Goal: Navigation & Orientation: Find specific page/section

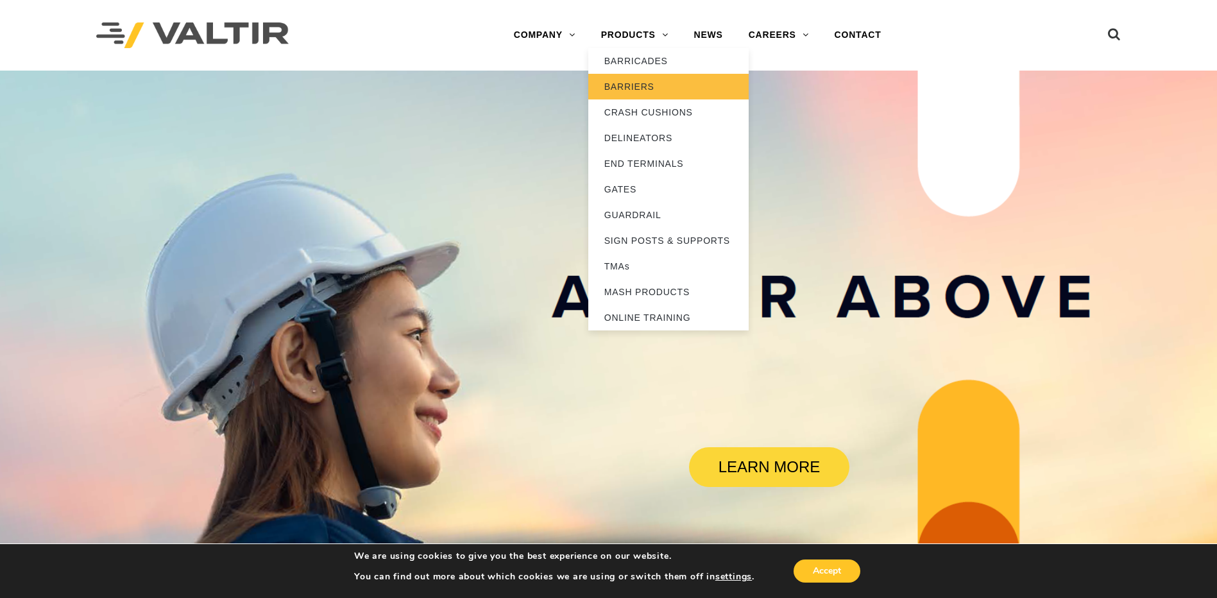
click at [635, 84] on link "BARRIERS" at bounding box center [668, 87] width 160 height 26
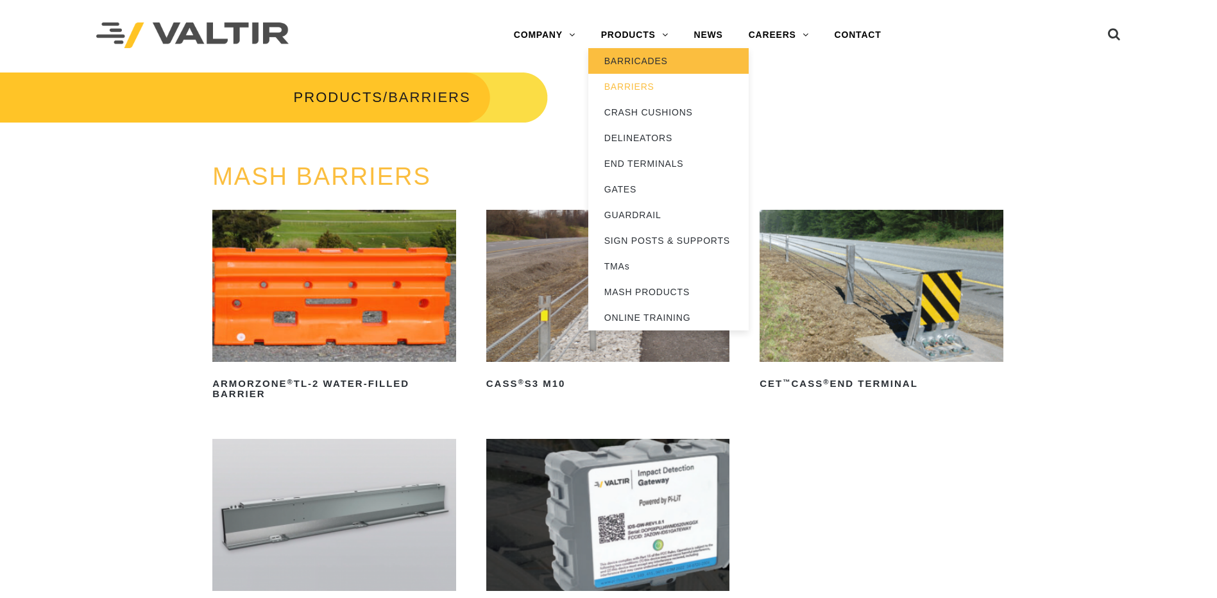
click at [640, 60] on link "BARRICADES" at bounding box center [668, 61] width 160 height 26
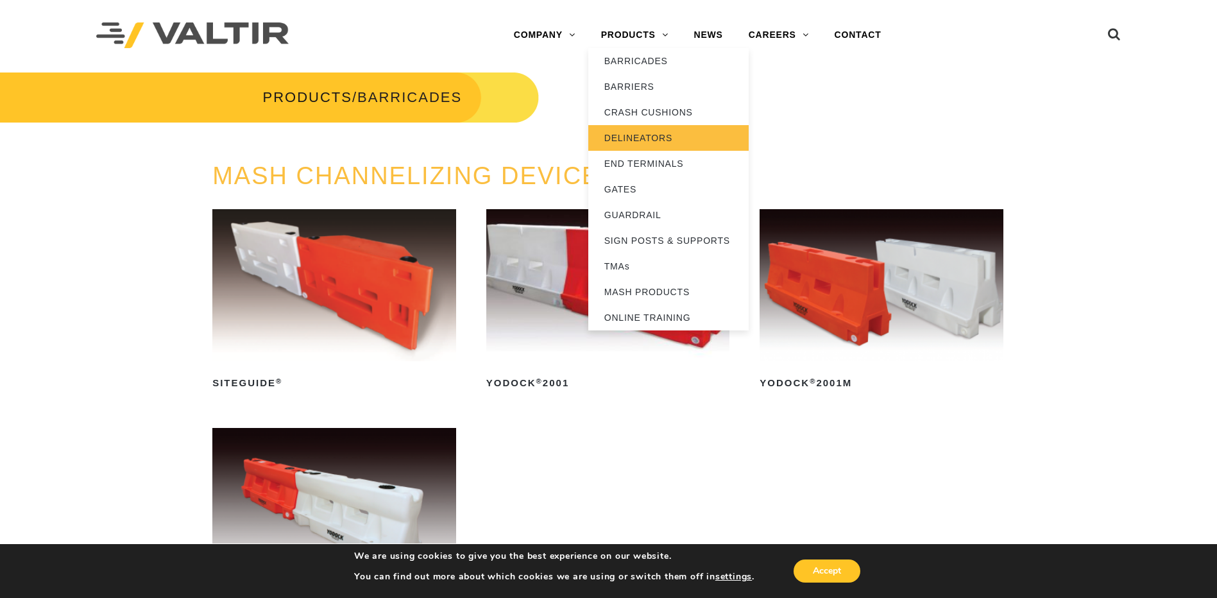
click at [657, 142] on link "DELINEATORS" at bounding box center [668, 138] width 160 height 26
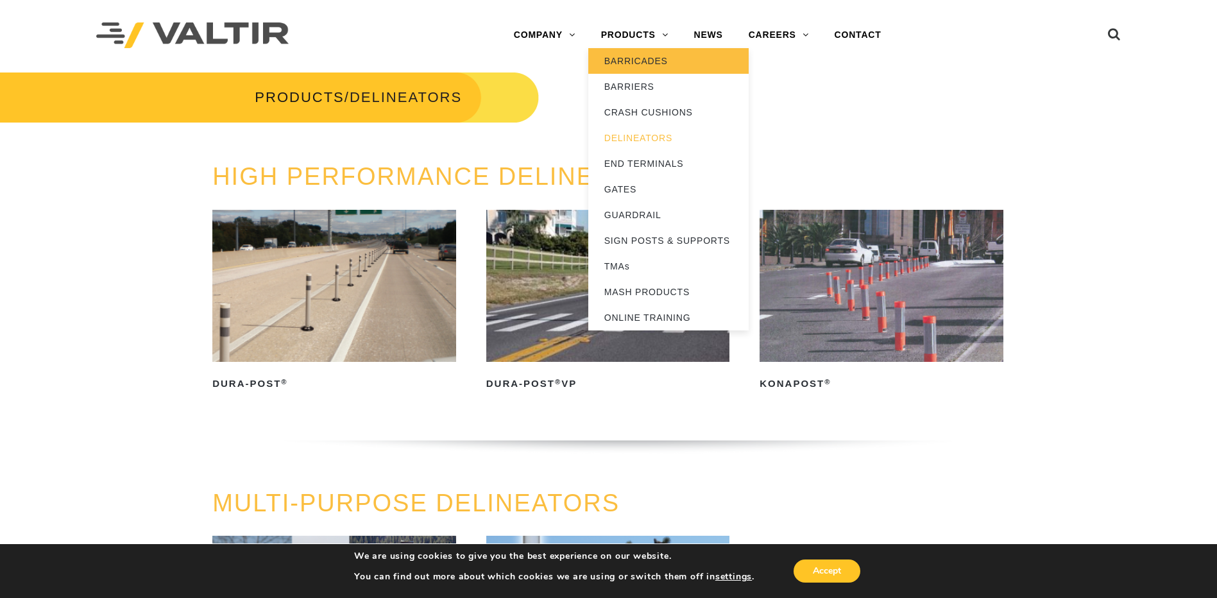
click at [622, 62] on link "BARRICADES" at bounding box center [668, 61] width 160 height 26
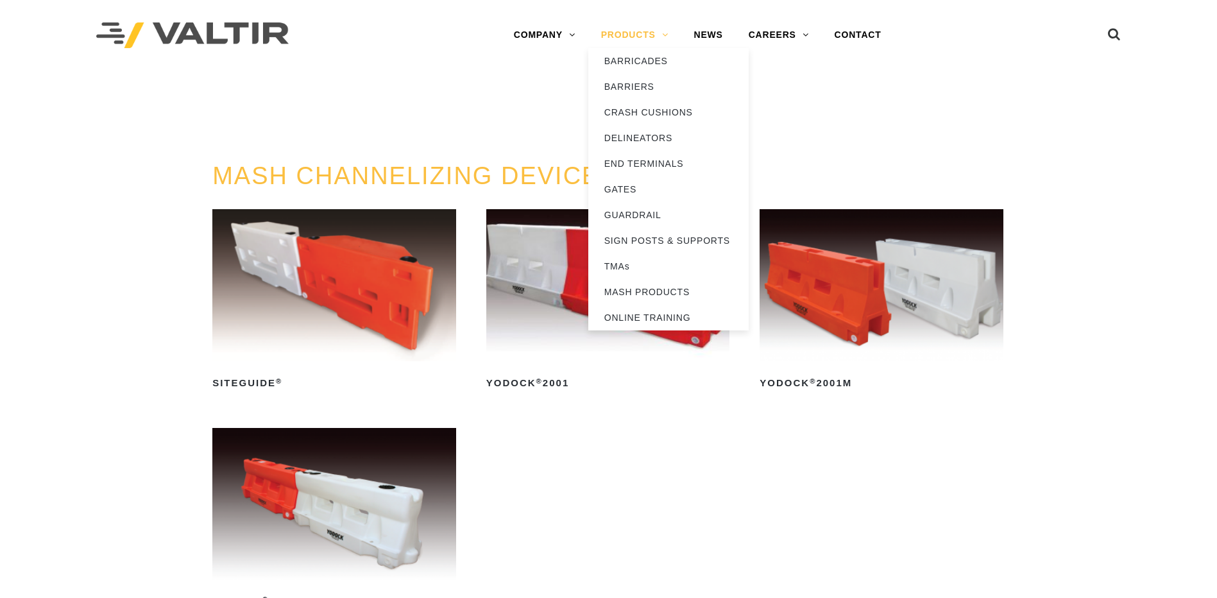
click at [640, 34] on link "PRODUCTS" at bounding box center [634, 35] width 93 height 26
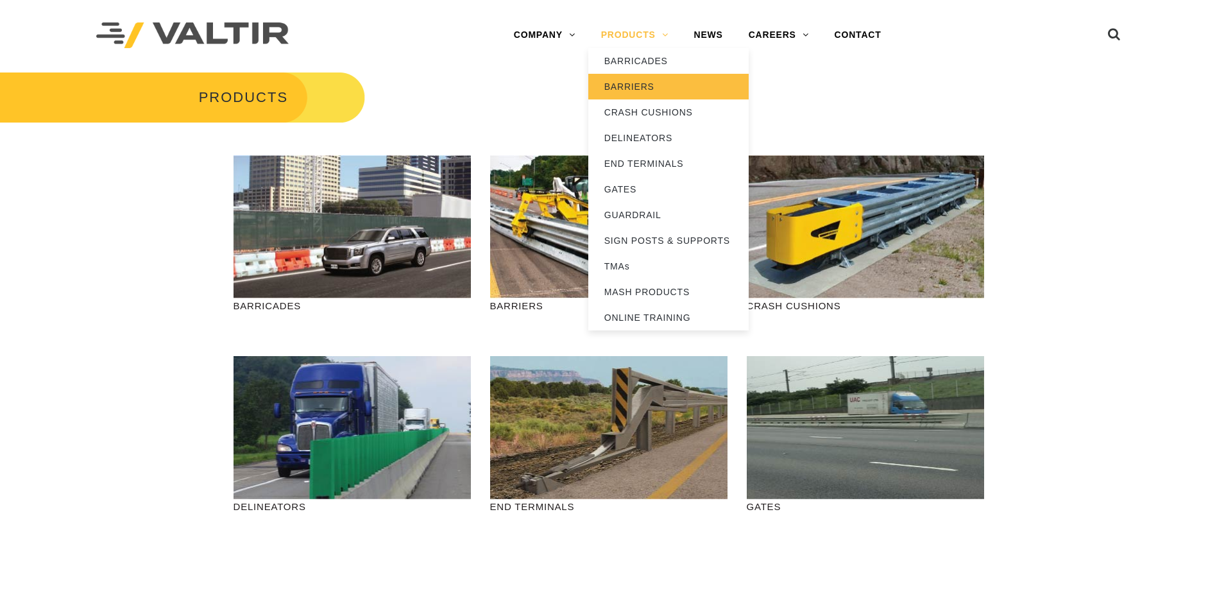
click at [643, 91] on link "BARRIERS" at bounding box center [668, 87] width 160 height 26
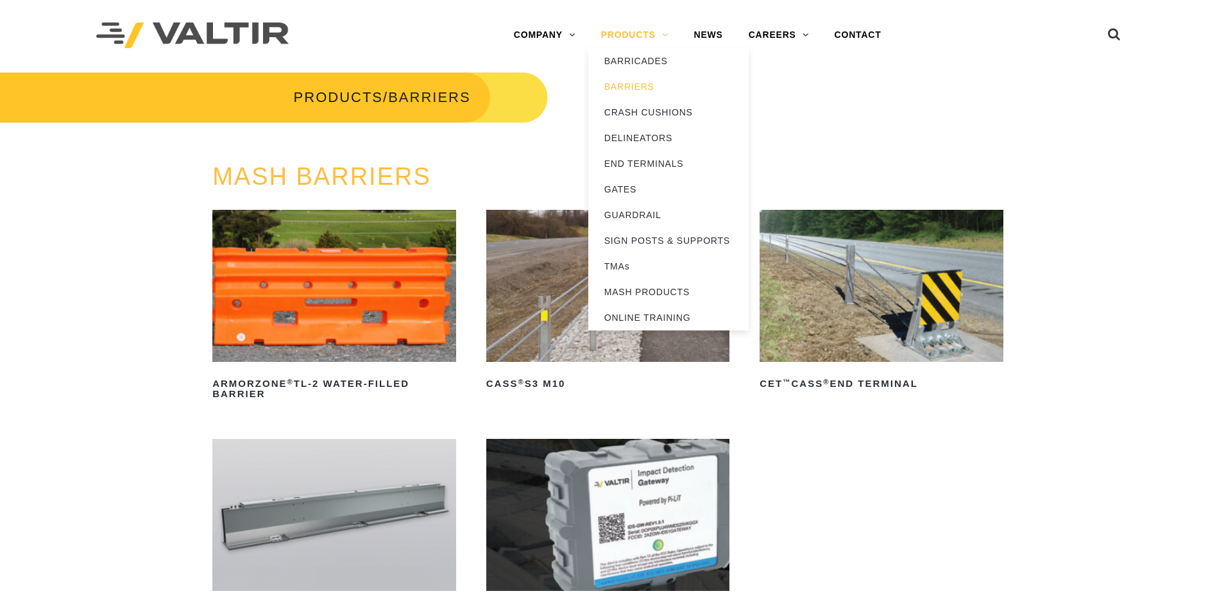
click at [651, 35] on link "PRODUCTS" at bounding box center [634, 35] width 93 height 26
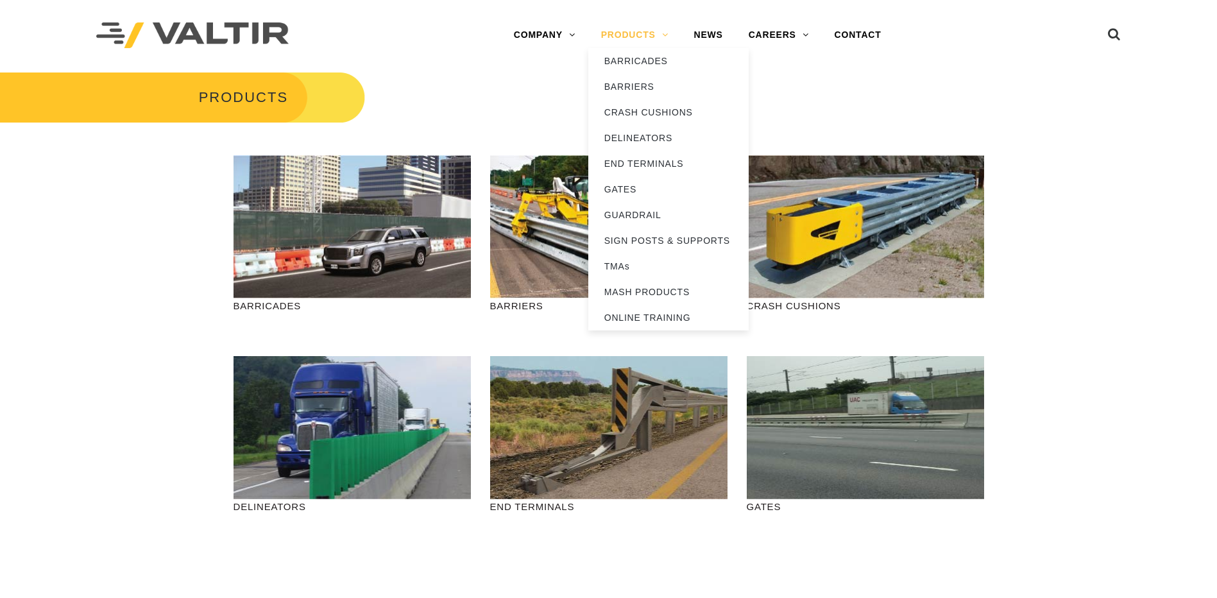
click at [663, 36] on link "PRODUCTS" at bounding box center [634, 35] width 93 height 26
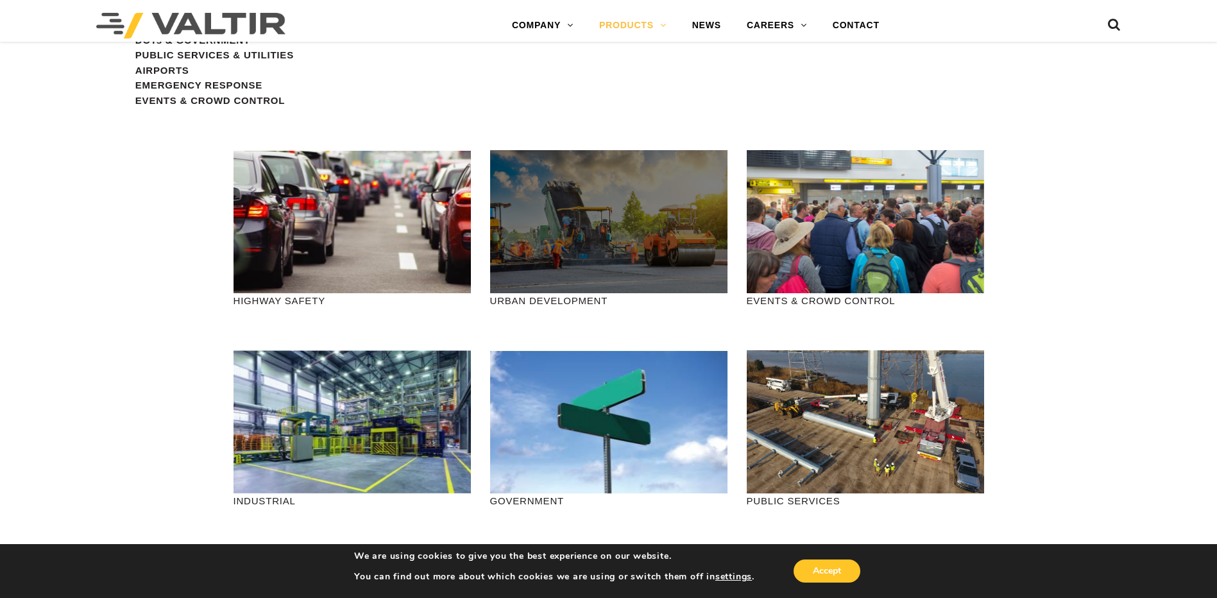
scroll to position [1604, 0]
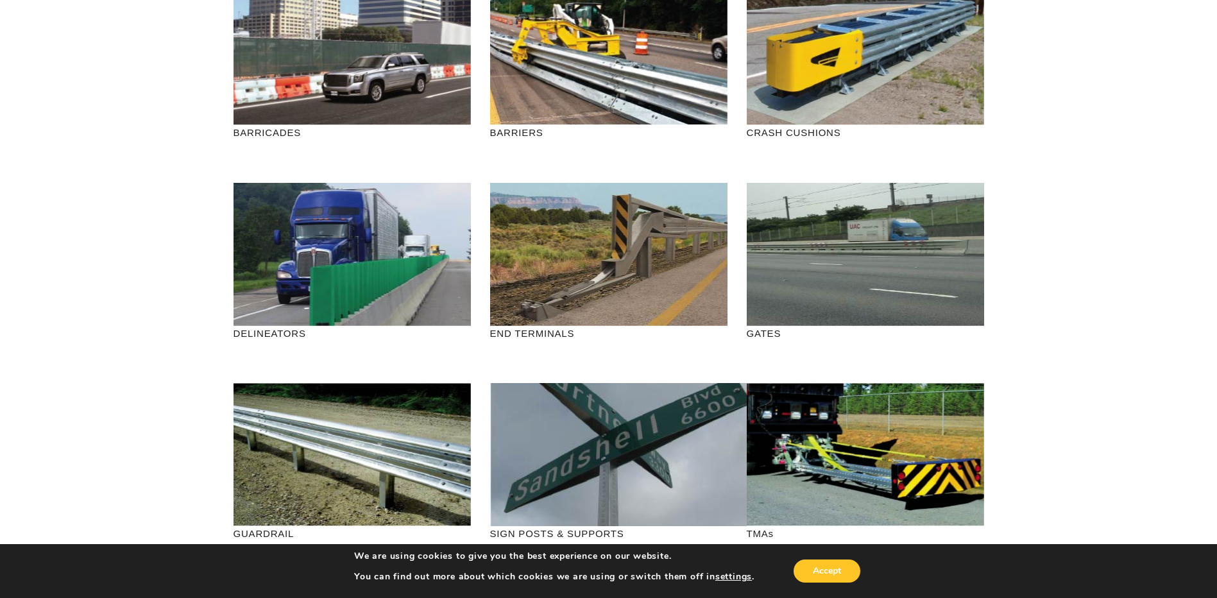
scroll to position [0, 0]
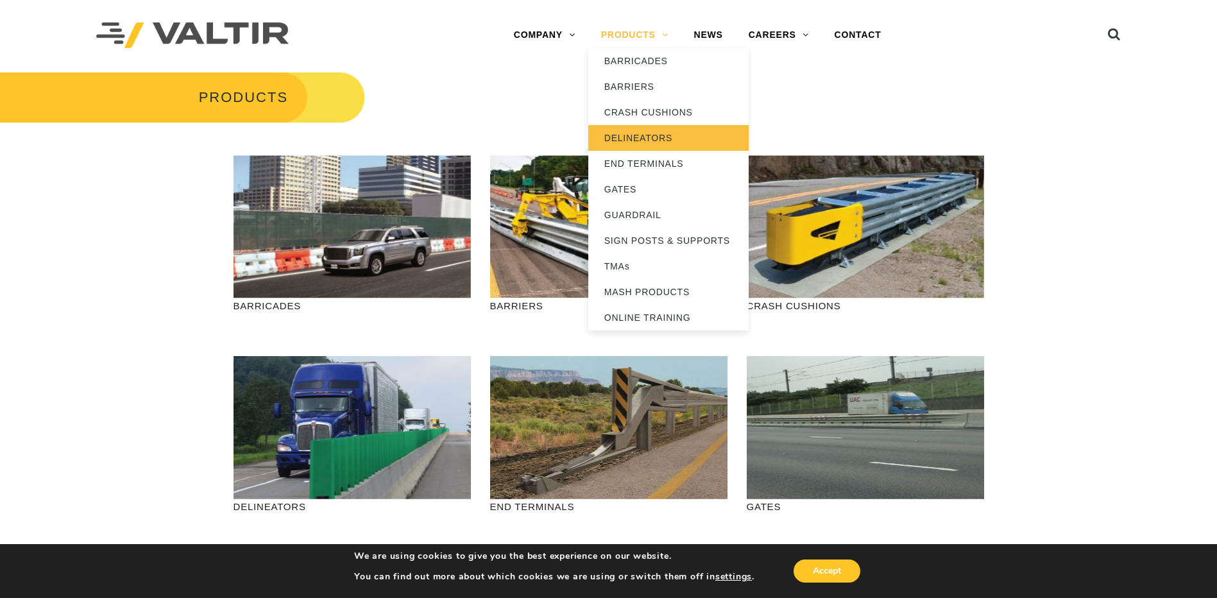
click at [669, 138] on link "DELINEATORS" at bounding box center [668, 138] width 160 height 26
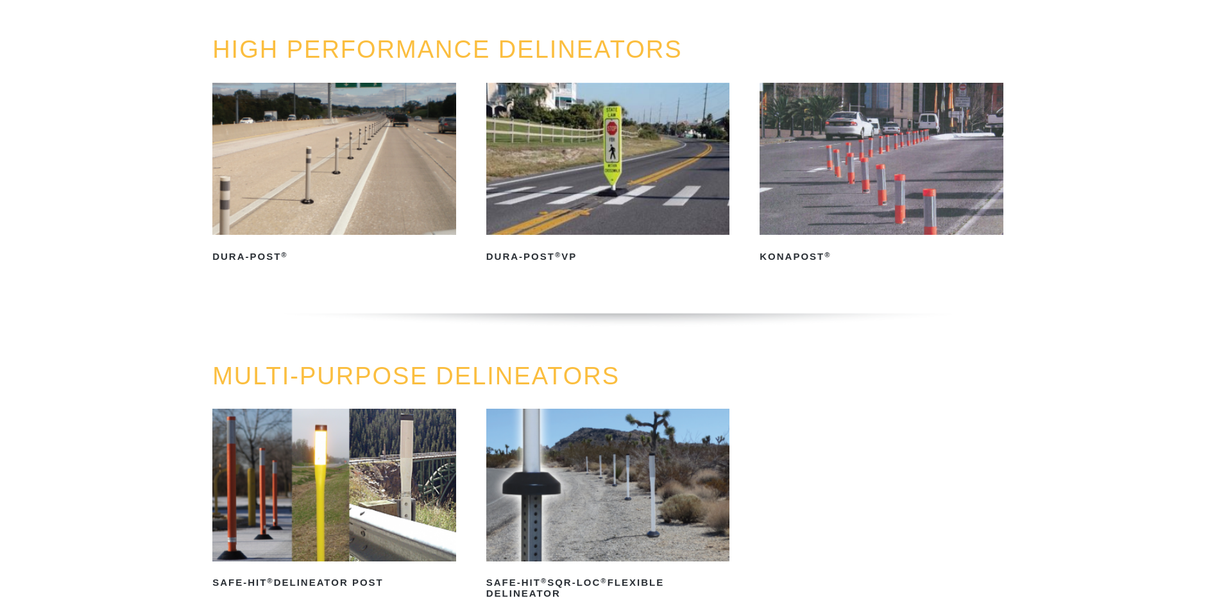
scroll to position [192, 0]
